Goal: Task Accomplishment & Management: Use online tool/utility

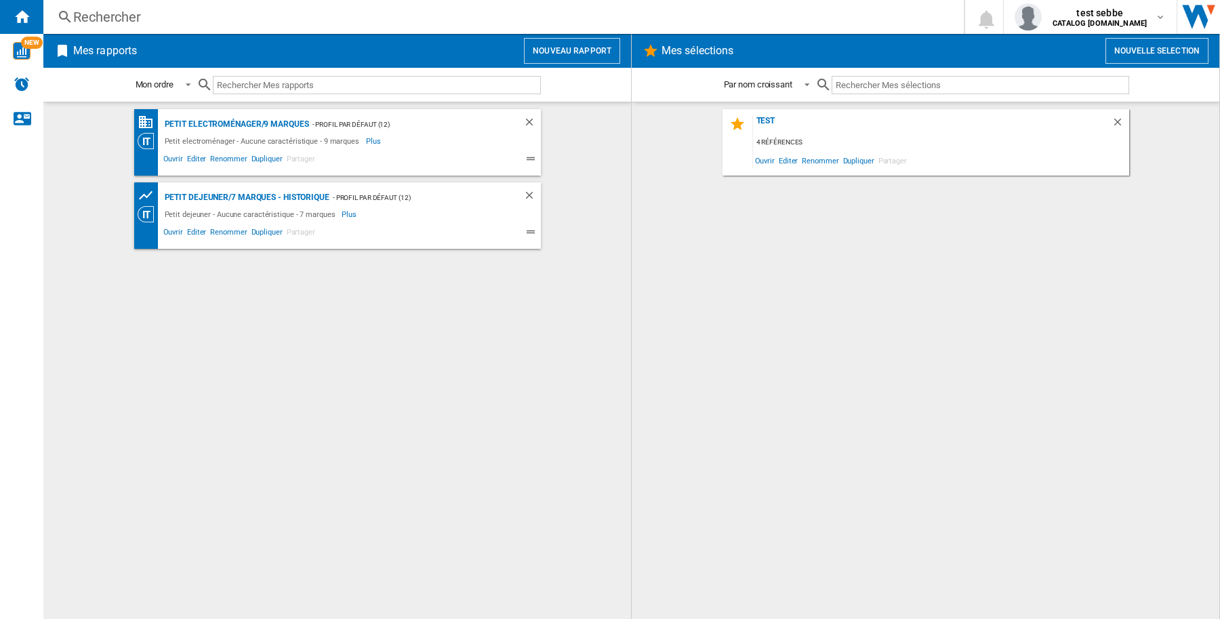
click at [1150, 224] on div "test 4 références Ouvrir Editer Renommer Dupliquer Partager" at bounding box center [925, 360] width 561 height 503
click at [1155, 55] on button "Nouvelle selection" at bounding box center [1157, 51] width 103 height 26
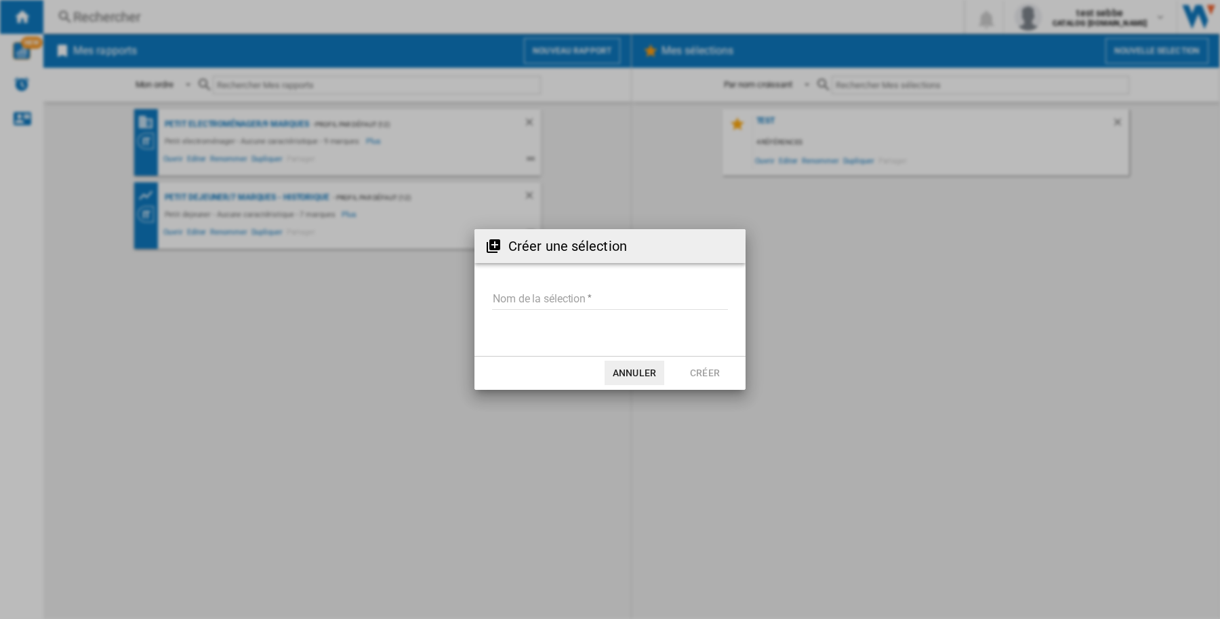
click at [590, 302] on input "Nom de la sélection" at bounding box center [610, 300] width 236 height 20
type input "**********"
click at [712, 373] on button "Créer" at bounding box center [705, 373] width 60 height 24
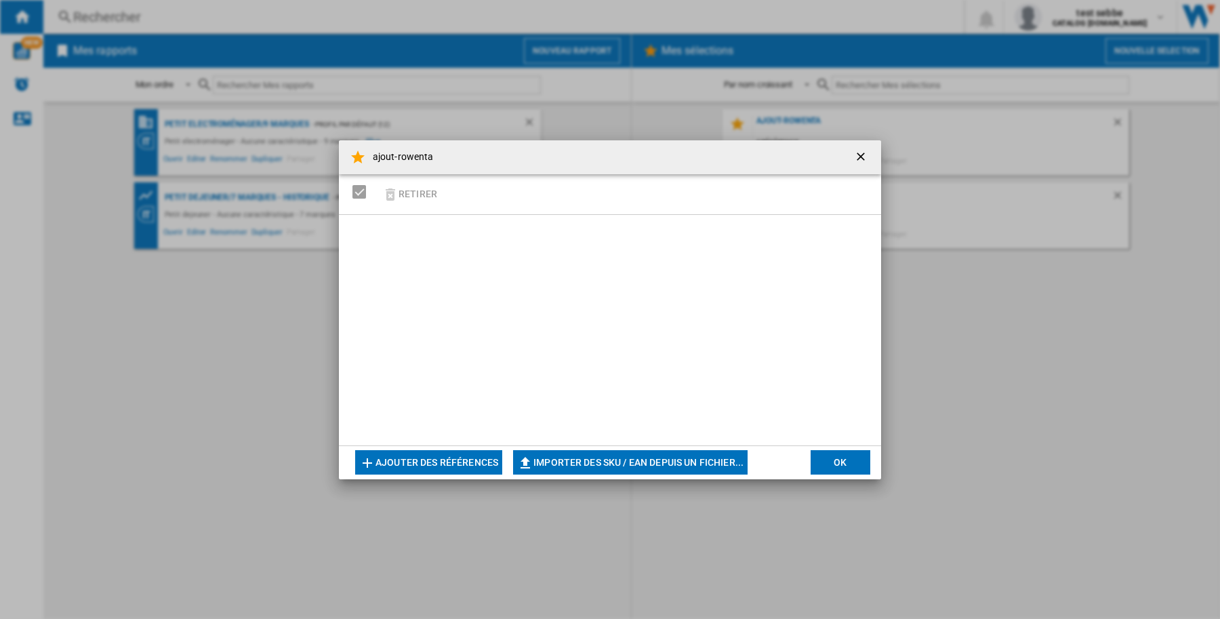
click at [497, 194] on div "Retirer" at bounding box center [610, 194] width 542 height 41
click at [455, 462] on button "Ajouter des références" at bounding box center [428, 462] width 147 height 24
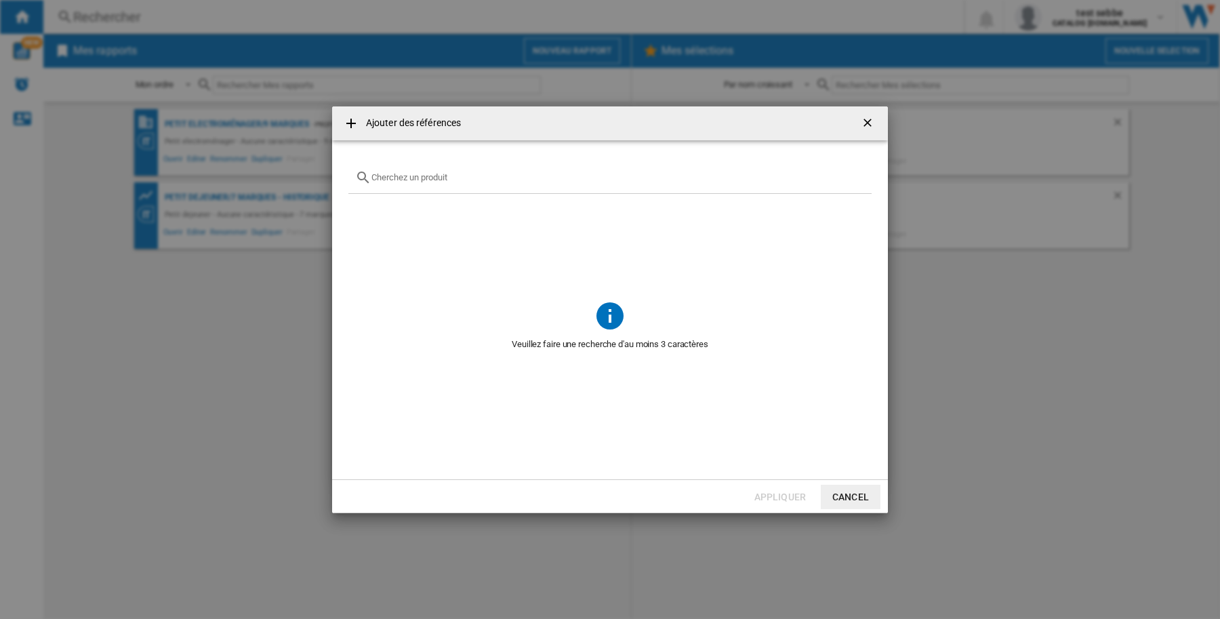
click at [412, 178] on input "text" at bounding box center [619, 177] width 494 height 10
paste input "RH9L55E0"
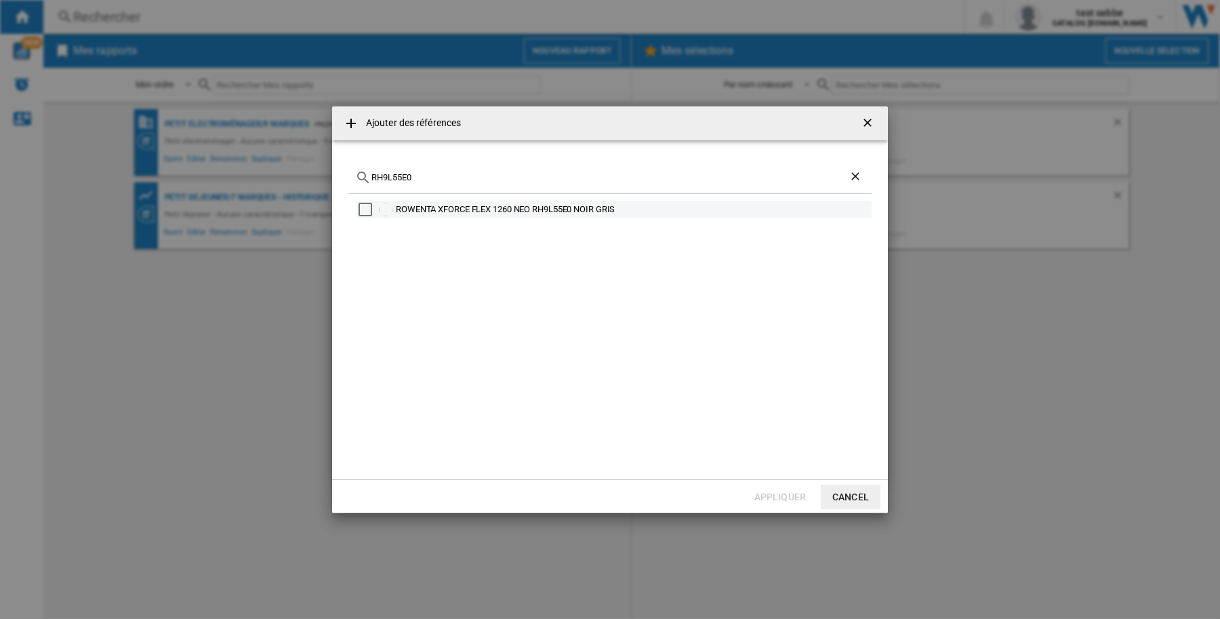
click at [361, 211] on div "Select" at bounding box center [366, 210] width 14 height 14
click at [455, 190] on div "RH9L55E0" at bounding box center [609, 178] width 523 height 32
click at [454, 180] on input "RH9L55E0" at bounding box center [610, 177] width 477 height 10
paste input "DA1610"
click at [454, 180] on input "DA1610E0" at bounding box center [610, 177] width 477 height 10
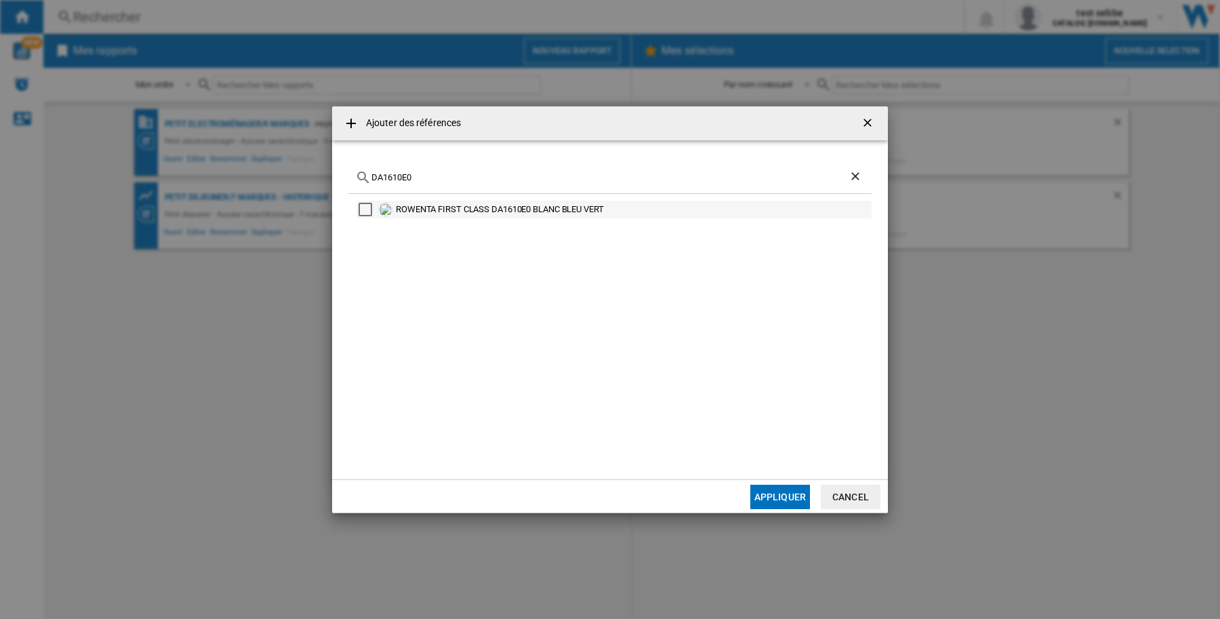
click at [371, 210] on div "Select" at bounding box center [366, 210] width 14 height 14
click at [395, 178] on input "DA1610E0" at bounding box center [610, 177] width 477 height 10
paste input "T8720C"
click at [395, 178] on input "DT8720C0" at bounding box center [610, 177] width 477 height 10
click at [363, 211] on div "Select" at bounding box center [366, 210] width 14 height 14
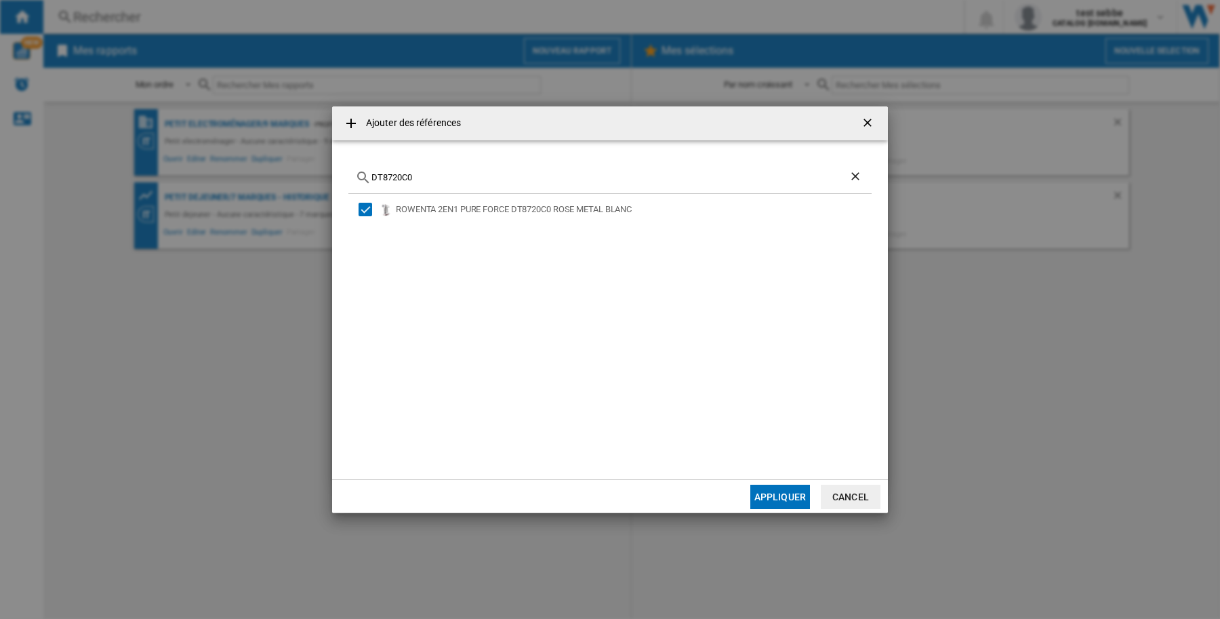
click at [400, 178] on input "DT8720C0" at bounding box center [610, 177] width 477 height 10
paste input "FV9851"
click at [359, 216] on div "ROWENTA ULTIMATE PURE FV9851C0 NOIR BLEU CANARD" at bounding box center [614, 210] width 515 height 18
click at [367, 210] on div "Select" at bounding box center [366, 210] width 14 height 14
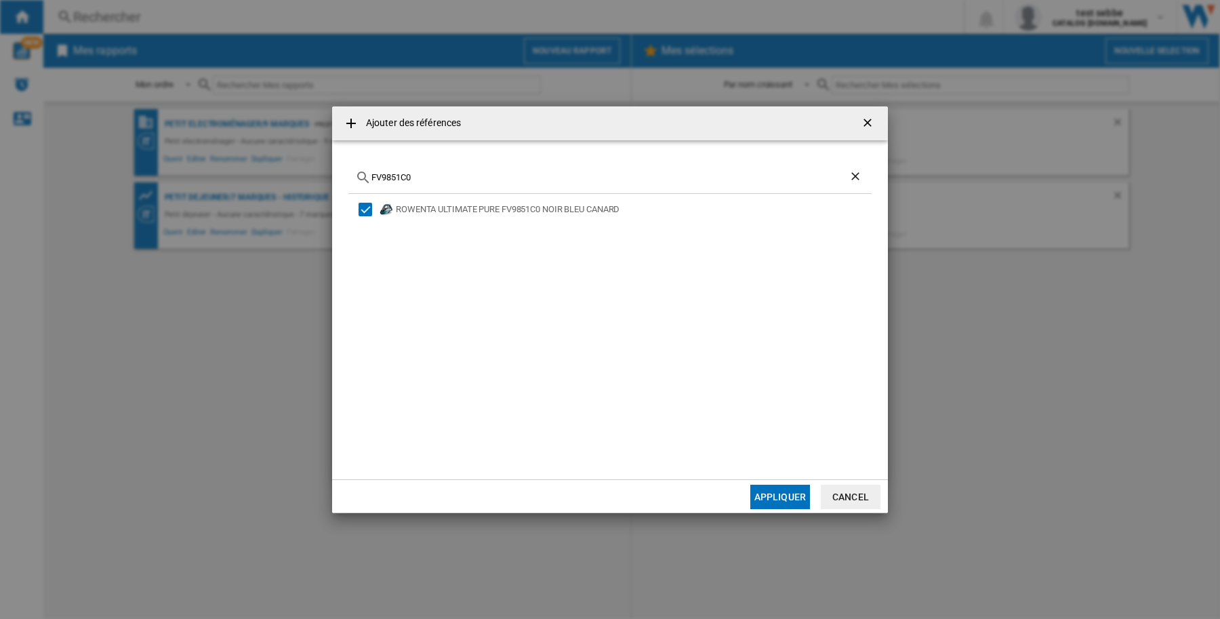
click at [439, 178] on input "FV9851C0" at bounding box center [610, 177] width 477 height 10
click at [407, 176] on input "FV9851C0" at bounding box center [610, 177] width 477 height 10
paste input "GZ2271E"
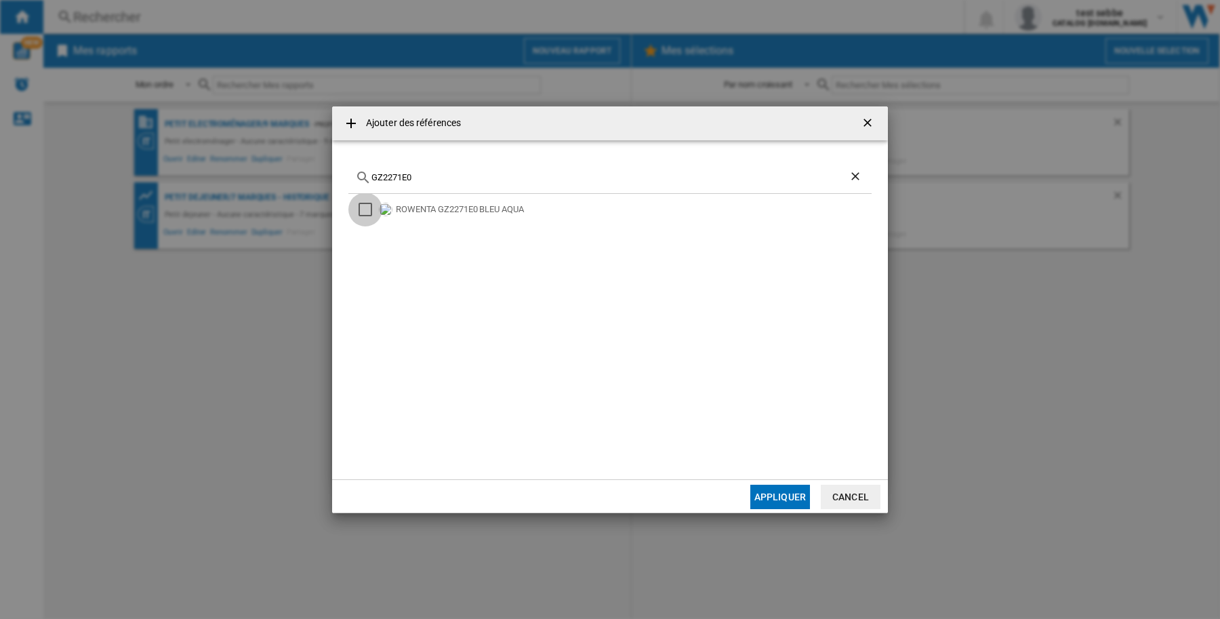
click at [371, 207] on div "Select" at bounding box center [366, 210] width 14 height 14
click at [410, 175] on input "GZ2271E0" at bounding box center [610, 177] width 477 height 10
paste input "5735"
click at [410, 175] on input "GZ5735E0" at bounding box center [610, 177] width 477 height 10
click at [367, 208] on div "Select" at bounding box center [366, 210] width 14 height 14
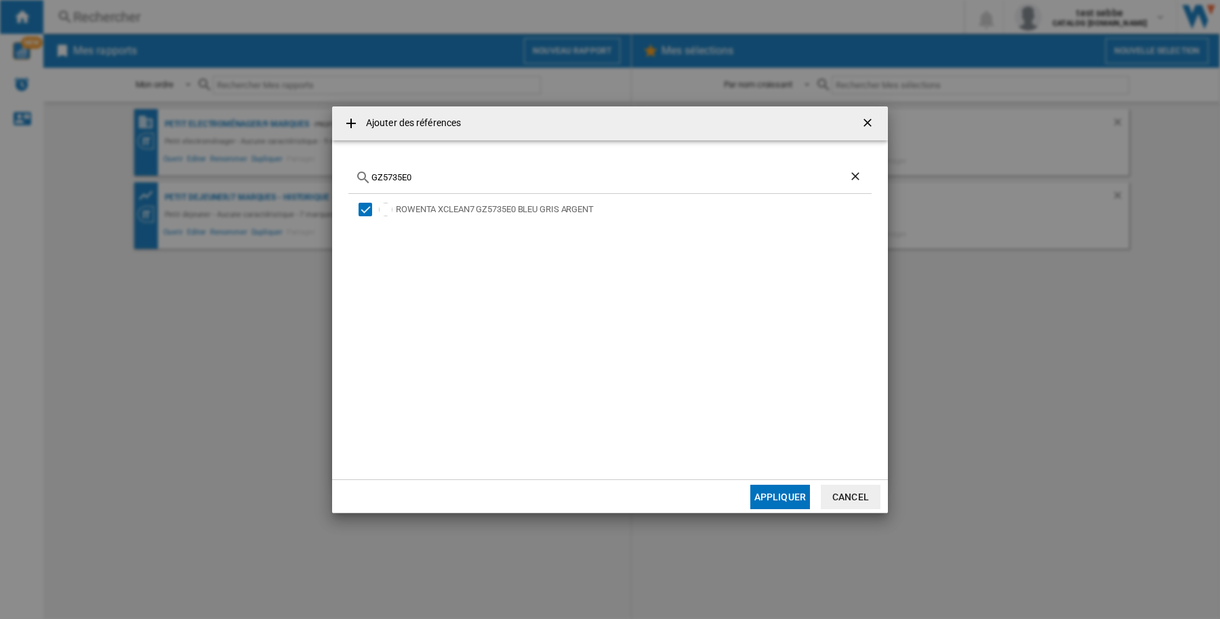
click at [401, 177] on input "GZ5735E0" at bounding box center [610, 177] width 477 height 10
paste input "RH9A93"
click at [360, 211] on div "Select" at bounding box center [366, 210] width 14 height 14
click at [380, 176] on input "RH9A93E0" at bounding box center [610, 177] width 477 height 10
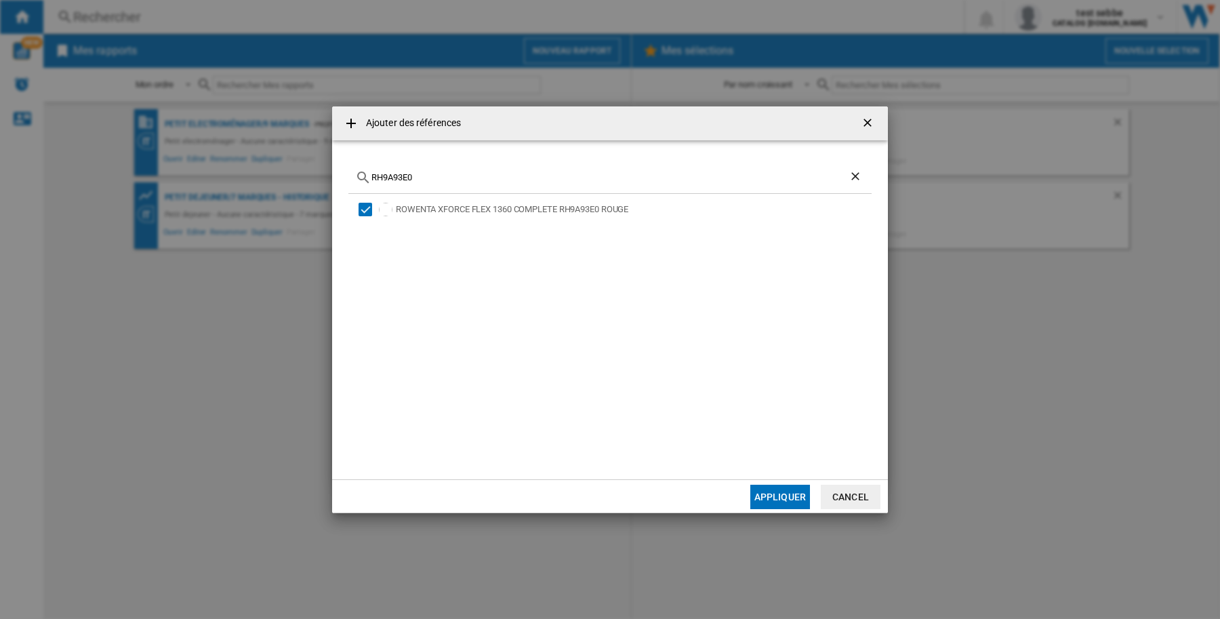
click at [380, 176] on input "RH9A93E0" at bounding box center [610, 177] width 477 height 10
paste input "C71"
click at [367, 211] on div "Select" at bounding box center [366, 210] width 14 height 14
click at [399, 172] on input "RH9C71E0" at bounding box center [610, 177] width 477 height 10
click at [398, 174] on input "RH9C71E0" at bounding box center [610, 177] width 477 height 10
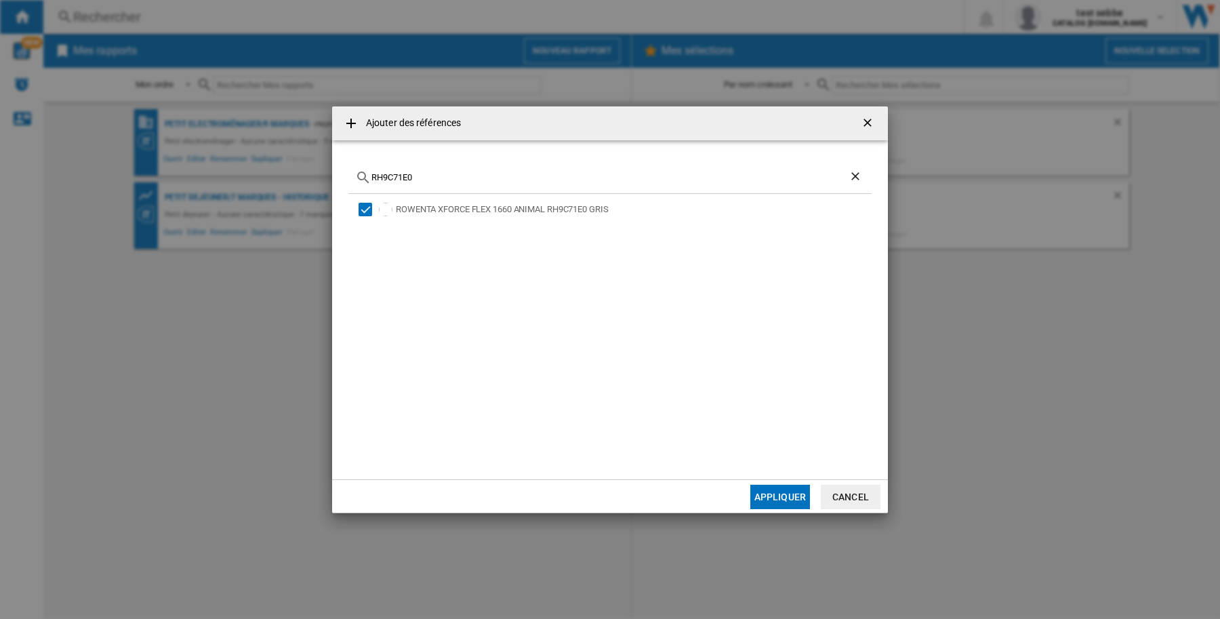
paste input "D9"
click at [366, 209] on div "Select" at bounding box center [366, 210] width 14 height 14
click at [398, 178] on input "RH9CD9E0" at bounding box center [610, 177] width 477 height 10
paste input "R9547"
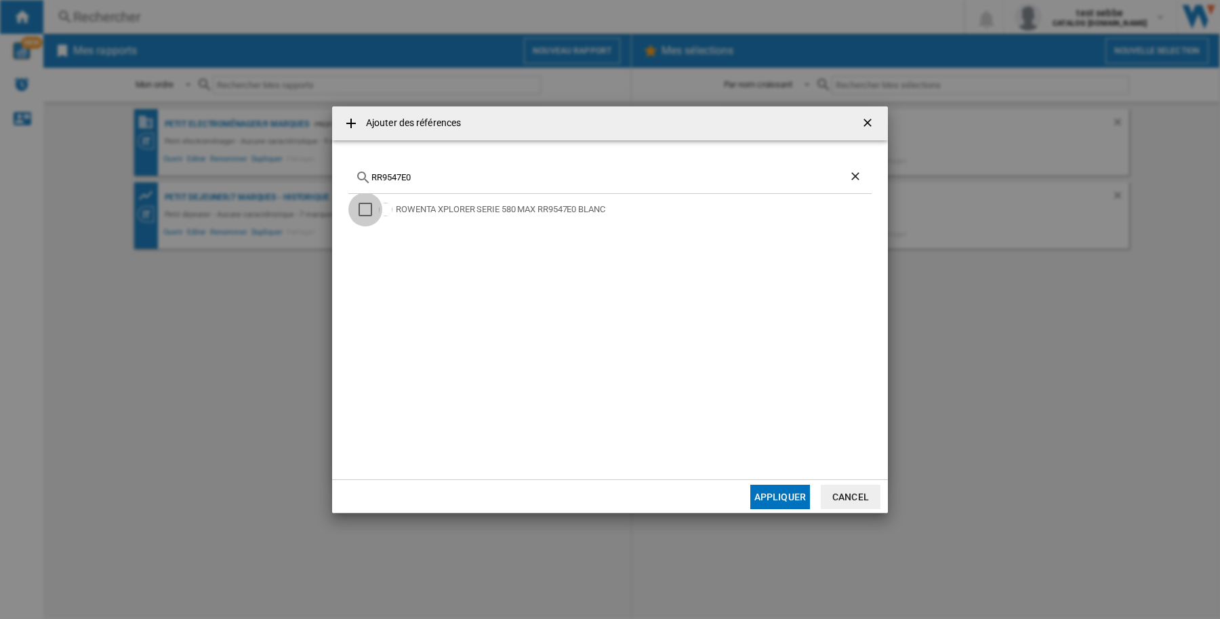
click at [367, 209] on div "Select" at bounding box center [366, 210] width 14 height 14
click at [403, 180] on input "RR9547E0" at bounding box center [610, 177] width 477 height 10
paste input "SO2351F"
click at [367, 214] on div "Select" at bounding box center [366, 210] width 14 height 14
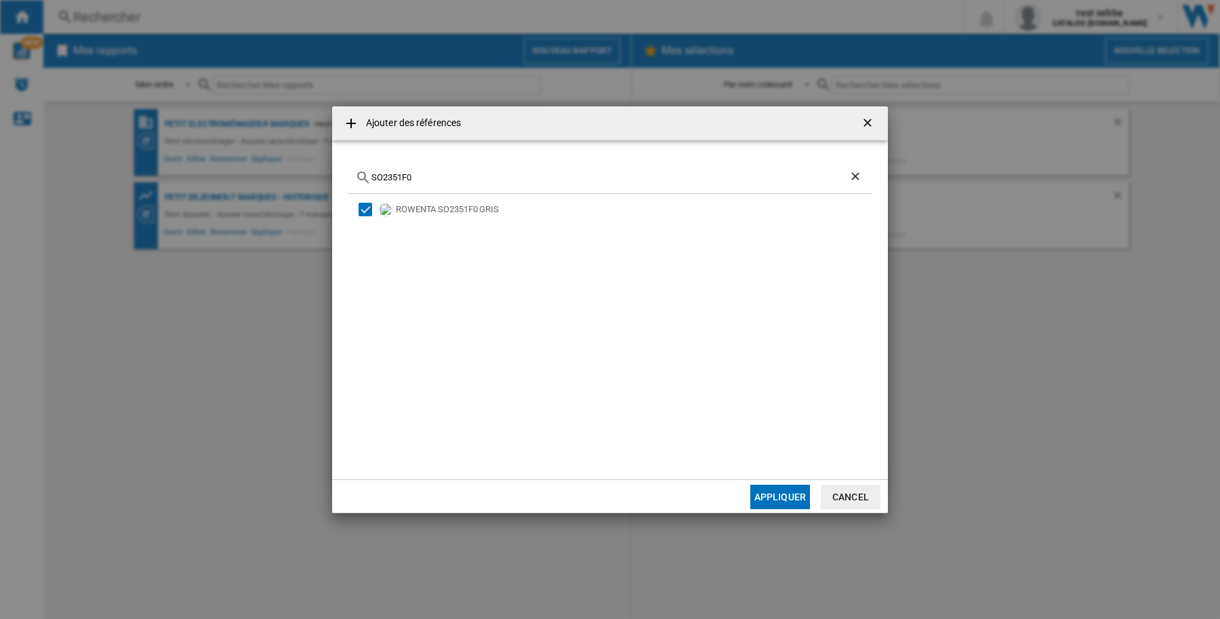
click at [401, 172] on input "SO2351F0" at bounding box center [610, 177] width 477 height 10
paste input "9350"
click at [364, 210] on div "Select" at bounding box center [366, 210] width 14 height 14
click at [387, 178] on input "SO9350F0" at bounding box center [610, 177] width 477 height 10
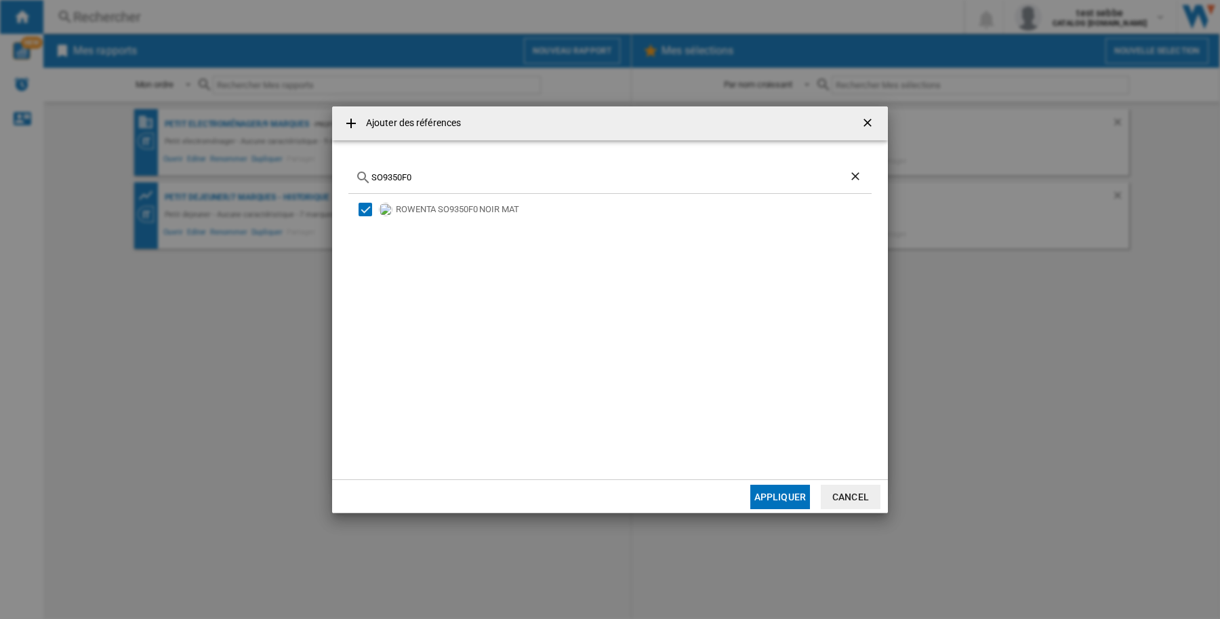
click at [387, 178] on input "SO9350F0" at bounding box center [610, 177] width 477 height 10
paste input "3"
click at [371, 207] on div "Select" at bounding box center [366, 210] width 14 height 14
click at [384, 175] on input "SO9330F0" at bounding box center [610, 177] width 477 height 10
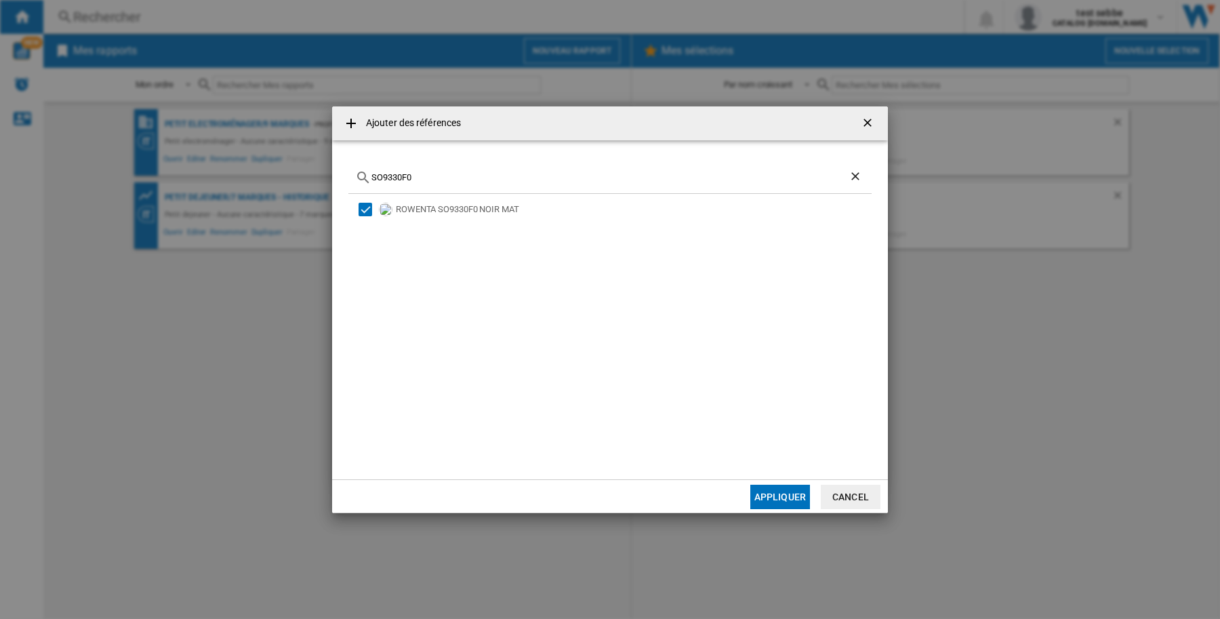
paste input "TN3720E"
click at [364, 205] on div "Select" at bounding box center [366, 210] width 14 height 14
click at [391, 175] on input "TN3720E0" at bounding box center [610, 177] width 477 height 10
paste input "11"
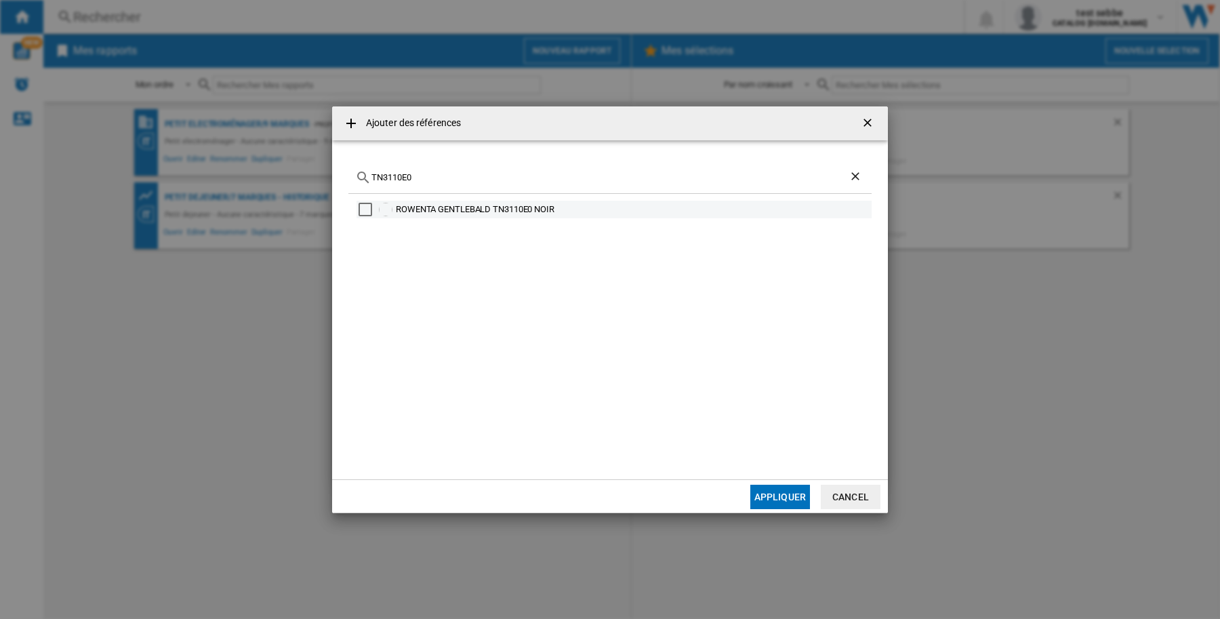
type input "TN3110E0"
click at [365, 212] on div "Select" at bounding box center [366, 210] width 14 height 14
click at [795, 498] on button "Appliquer" at bounding box center [781, 497] width 60 height 24
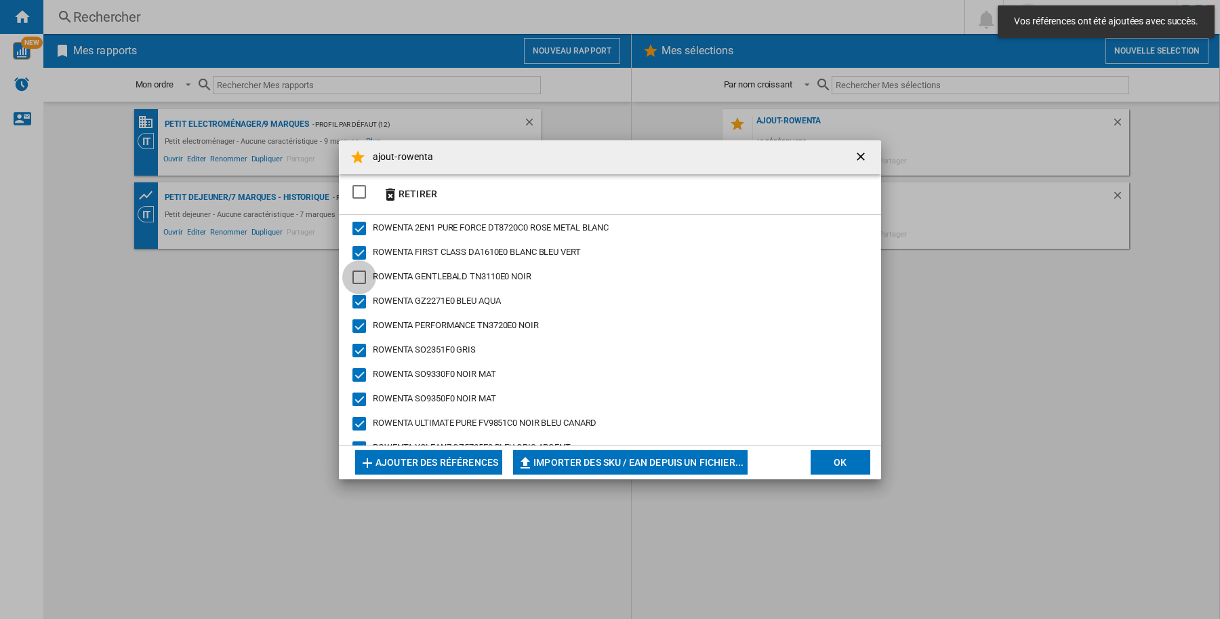
click at [361, 277] on div "ROWENTA GENTLEBALD TN3110E0 NOIR" at bounding box center [360, 278] width 14 height 14
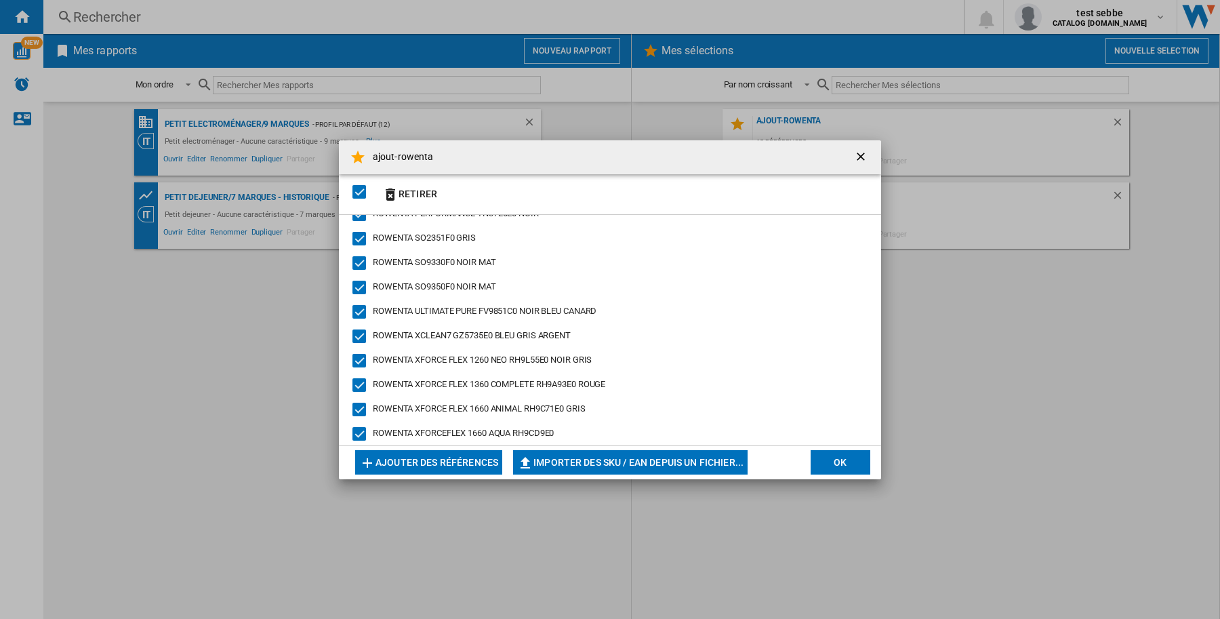
scroll to position [149, 0]
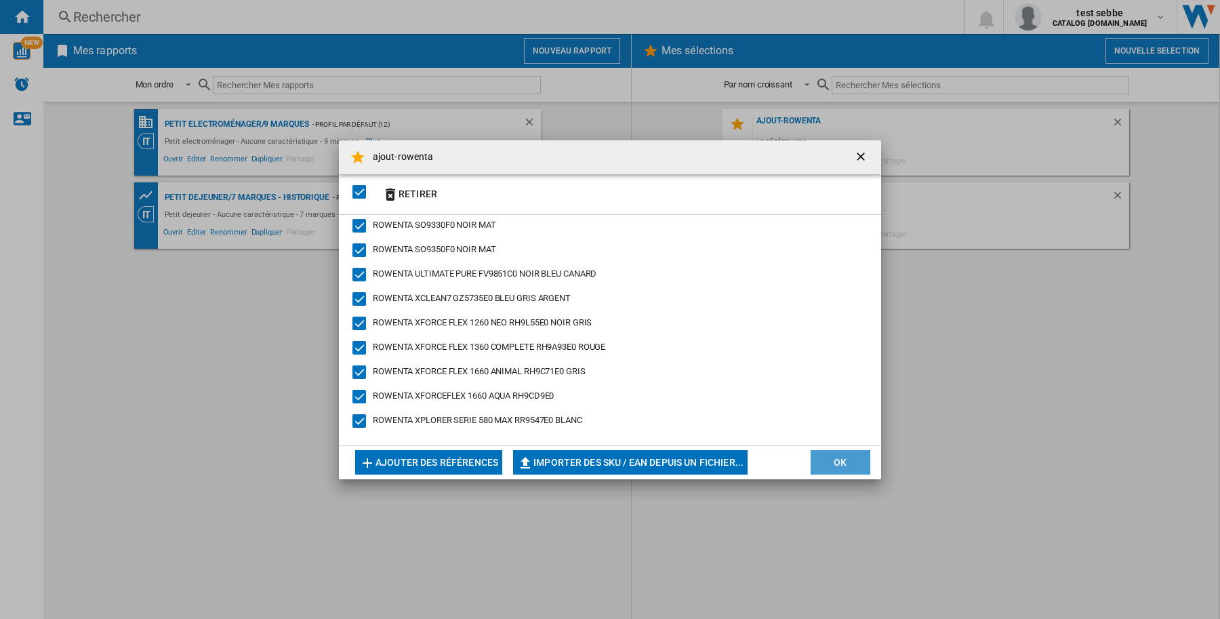
click at [862, 465] on button "OK" at bounding box center [841, 462] width 60 height 24
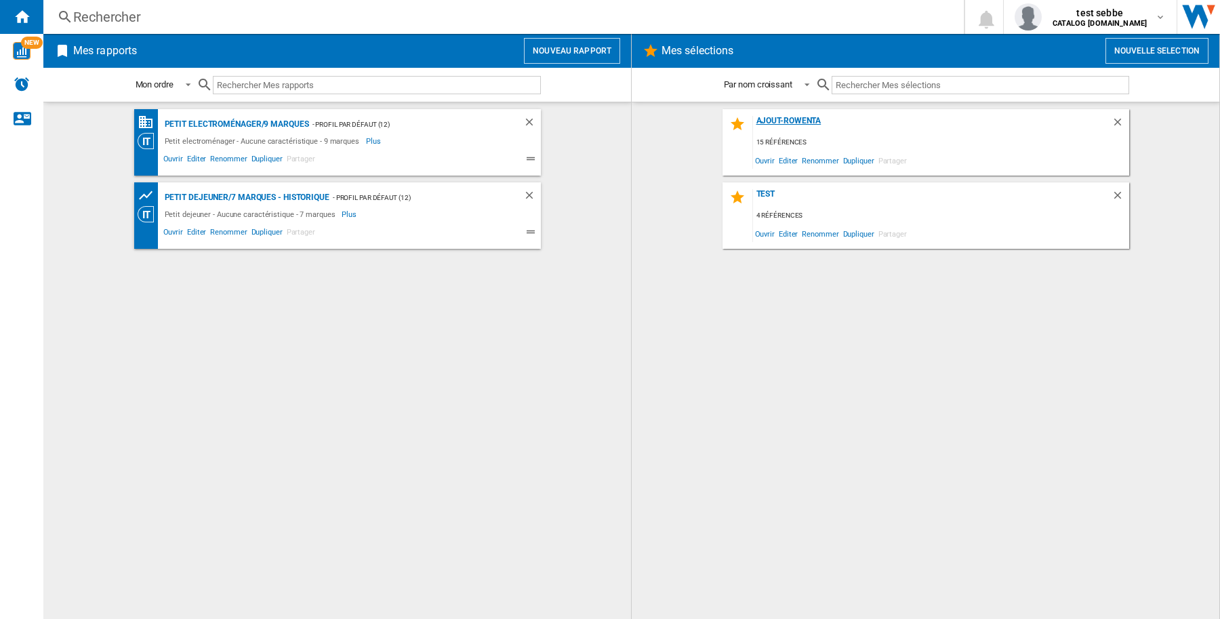
click at [768, 122] on div "ajout-rowenta" at bounding box center [932, 125] width 359 height 18
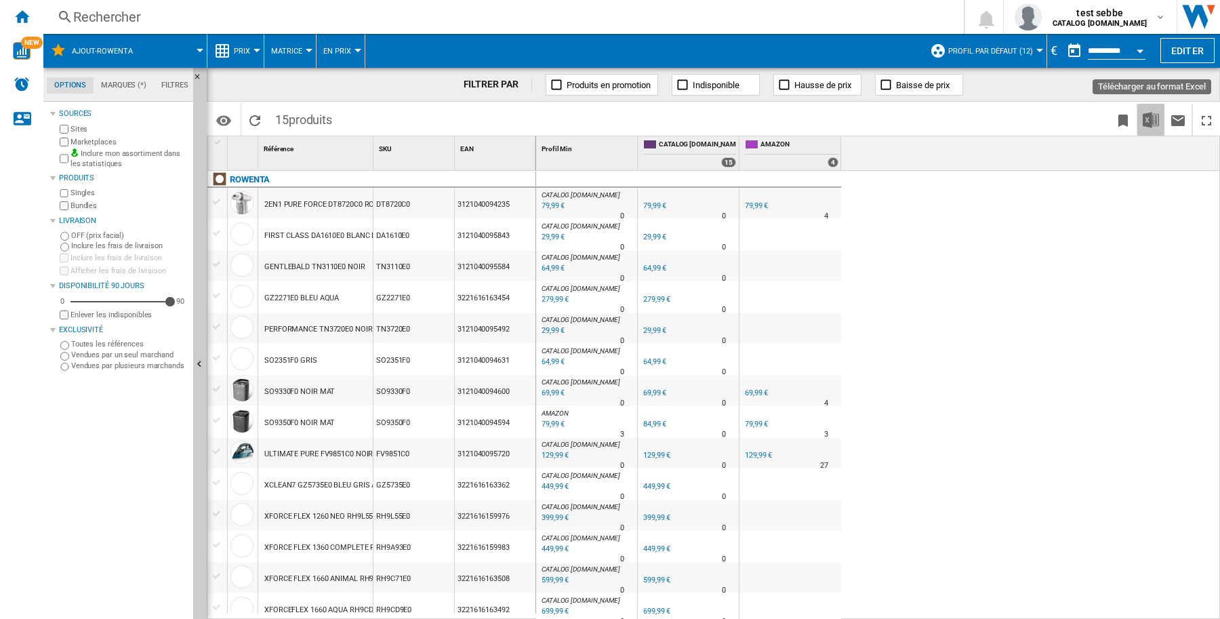
click at [1143, 126] on img "Télécharger au format Excel" at bounding box center [1151, 120] width 16 height 16
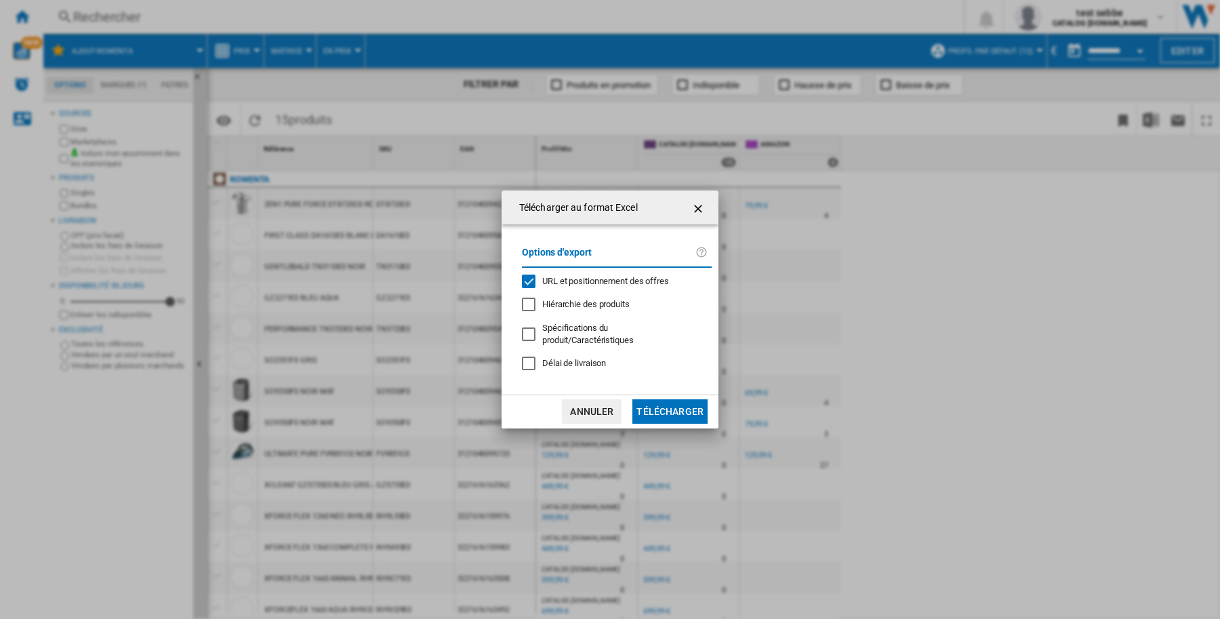
click at [529, 285] on div "URL et positionnement des offres" at bounding box center [529, 282] width 14 height 14
click at [658, 399] on button "Télécharger" at bounding box center [670, 411] width 75 height 24
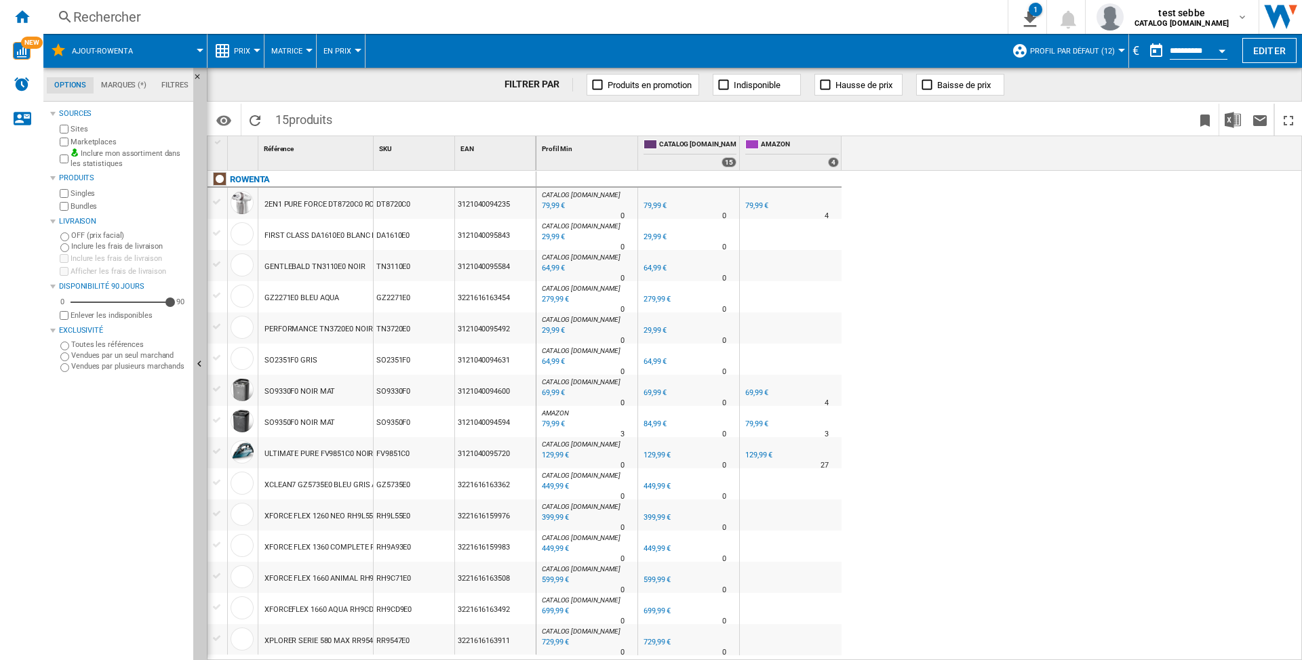
click at [1205, 327] on div "CATALOG [DOMAIN_NAME] : 0.0 % 79,99 € % N/A 0 CATALOG [DOMAIN_NAME] : 0.0 % 79,…" at bounding box center [919, 416] width 766 height 491
